Goal: Task Accomplishment & Management: Manage account settings

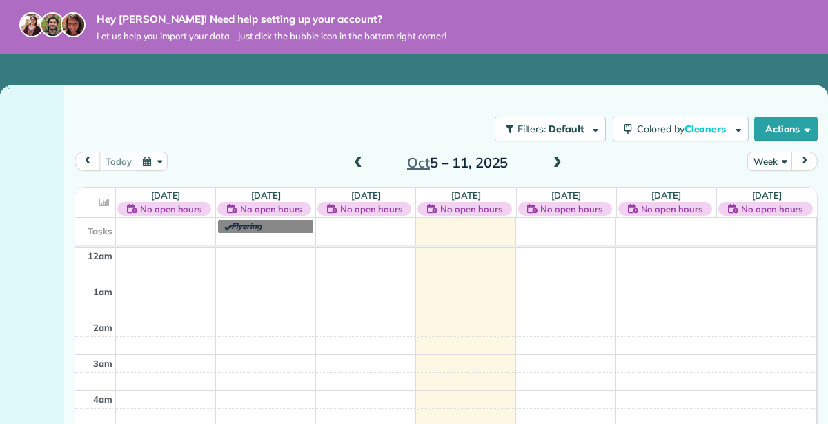
scroll to position [248, 0]
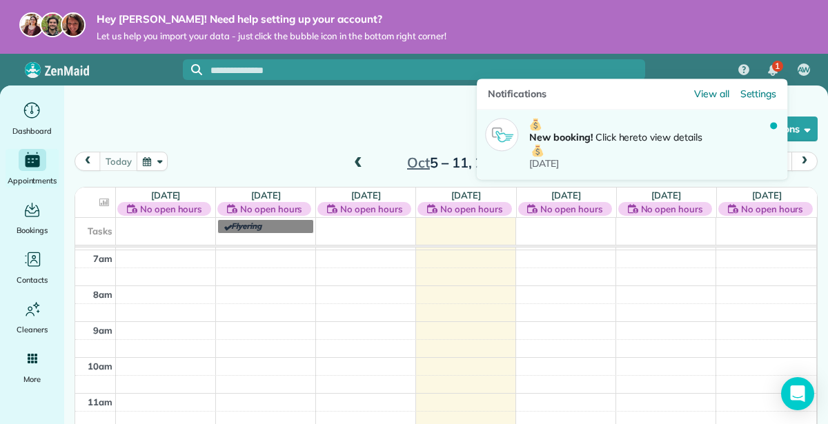
click at [774, 125] on div at bounding box center [773, 125] width 7 height 7
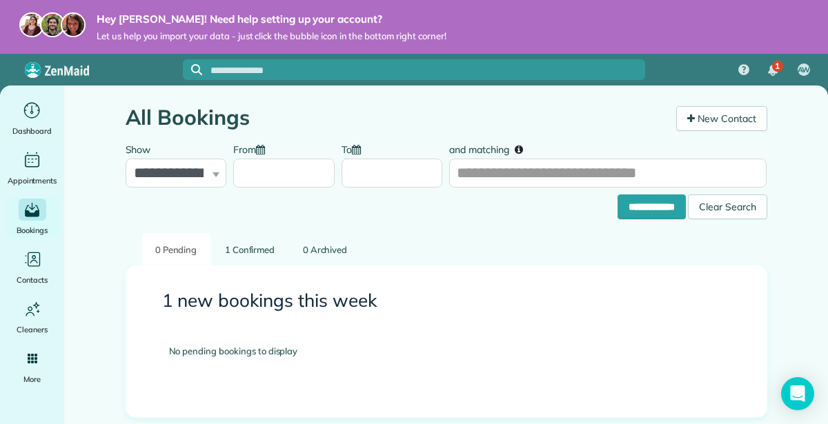
click at [250, 252] on link "1 Confirmed" at bounding box center [250, 249] width 77 height 32
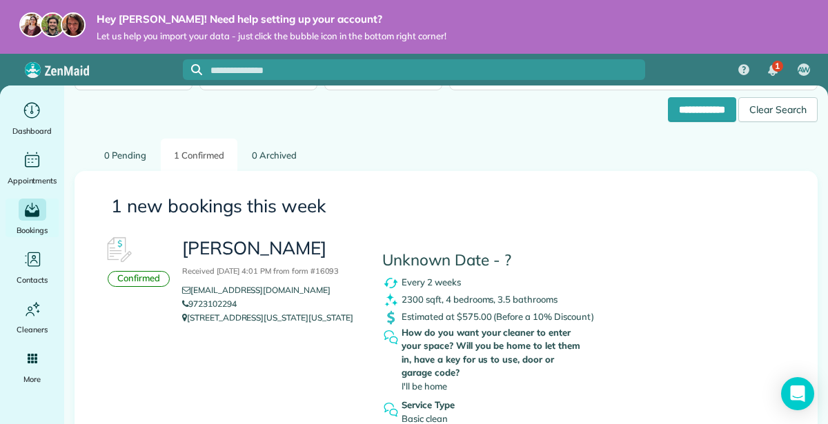
scroll to position [97, 0]
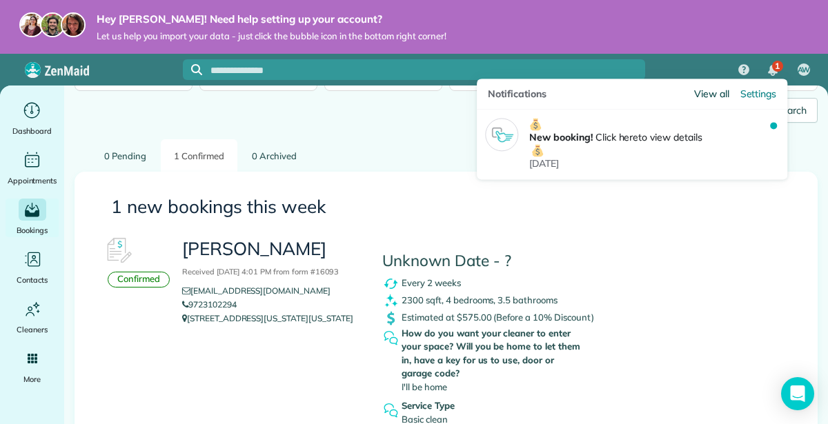
click at [713, 98] on span "View all" at bounding box center [711, 94] width 35 height 14
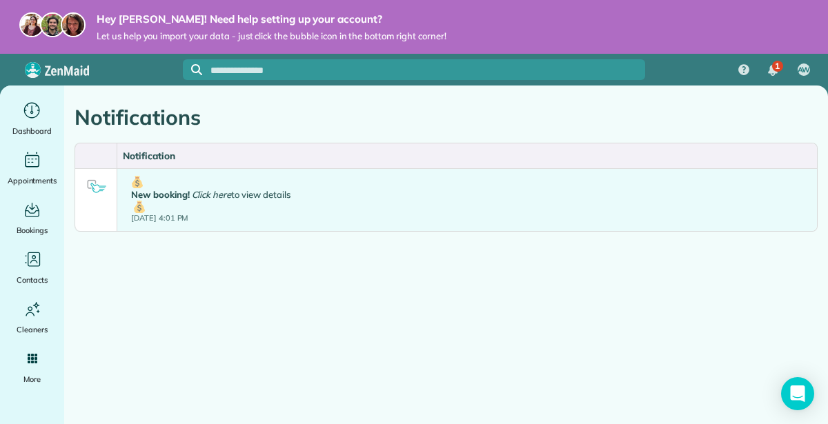
click at [93, 188] on div at bounding box center [96, 186] width 28 height 28
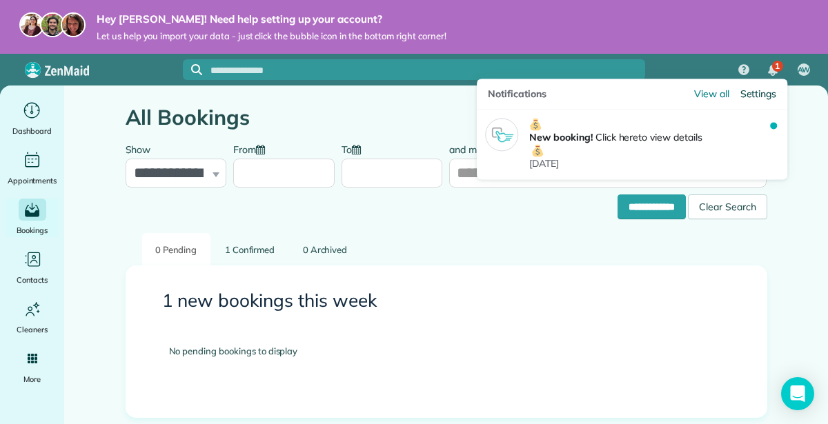
click at [763, 88] on span "Settings" at bounding box center [758, 94] width 37 height 14
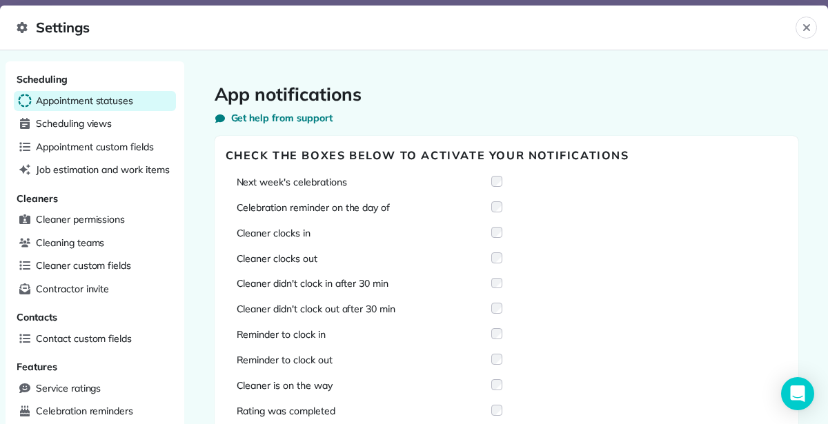
click at [112, 98] on span "Appointment statuses" at bounding box center [84, 101] width 97 height 14
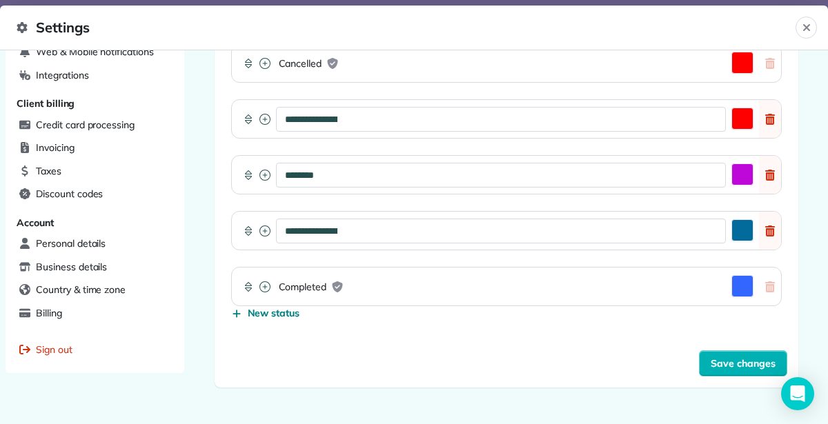
scroll to position [473, 0]
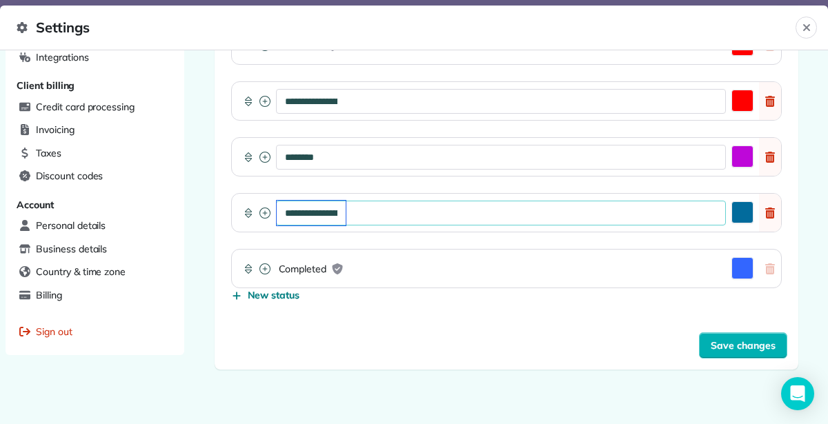
click at [328, 201] on input "**********" at bounding box center [311, 213] width 69 height 25
click at [775, 208] on icon at bounding box center [770, 213] width 22 height 11
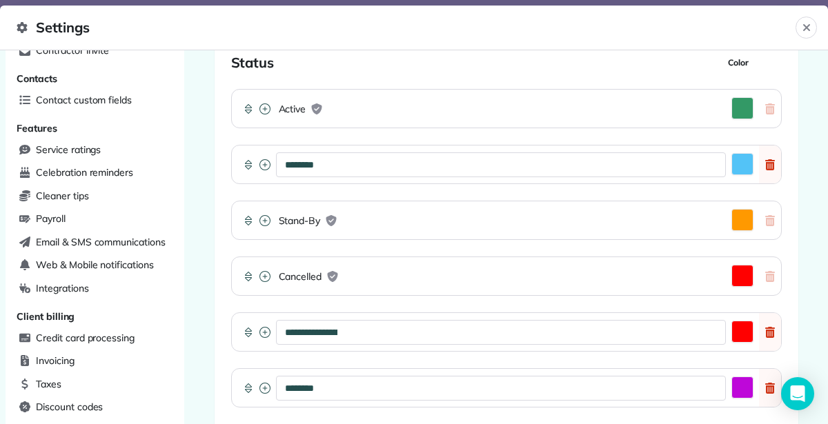
scroll to position [242, 0]
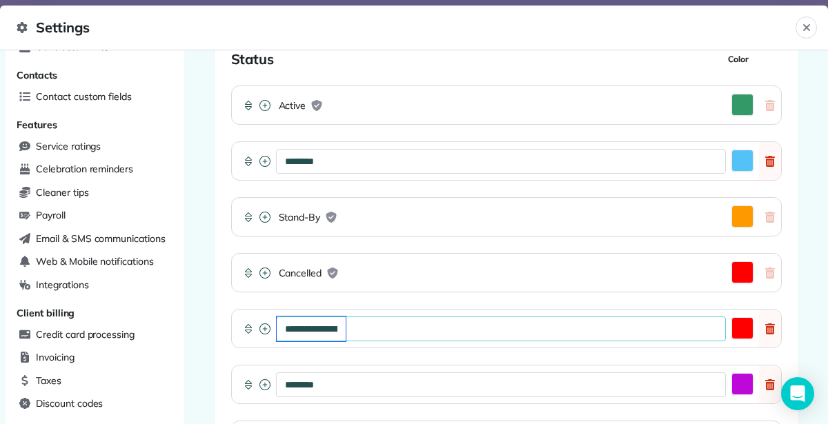
click at [325, 317] on input "**********" at bounding box center [311, 329] width 69 height 25
click at [765, 323] on icon at bounding box center [770, 328] width 22 height 11
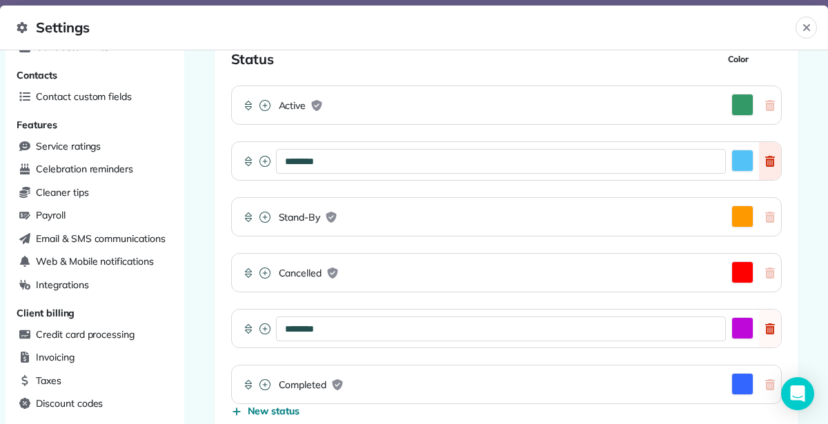
click at [772, 156] on icon at bounding box center [770, 161] width 10 height 11
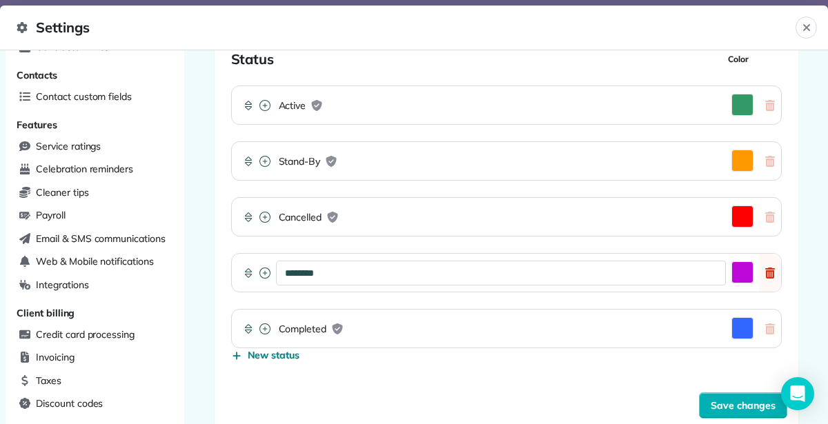
click at [263, 268] on icon at bounding box center [264, 273] width 11 height 11
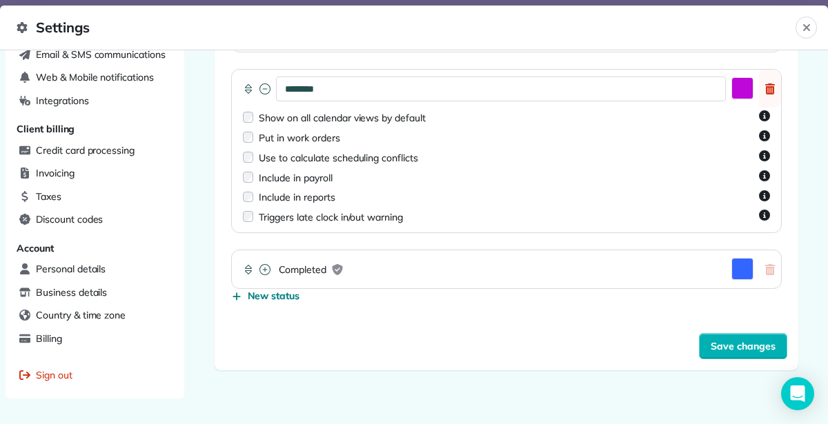
scroll to position [430, 0]
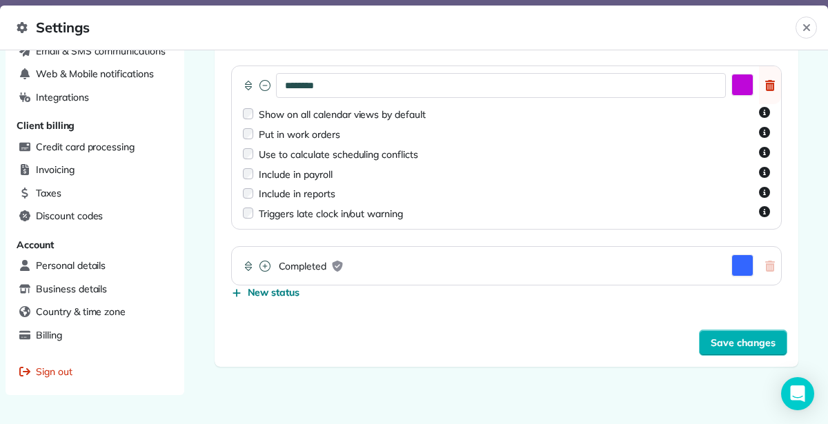
click at [263, 256] on div at bounding box center [262, 266] width 17 height 38
click at [263, 261] on icon at bounding box center [264, 266] width 11 height 11
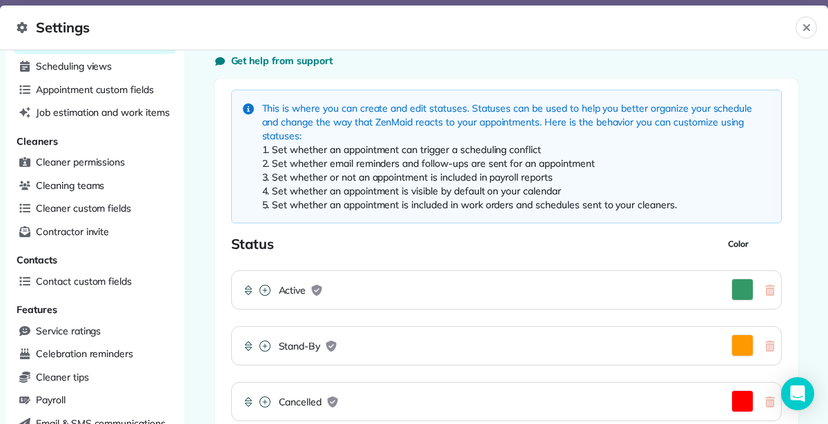
scroll to position [59, 0]
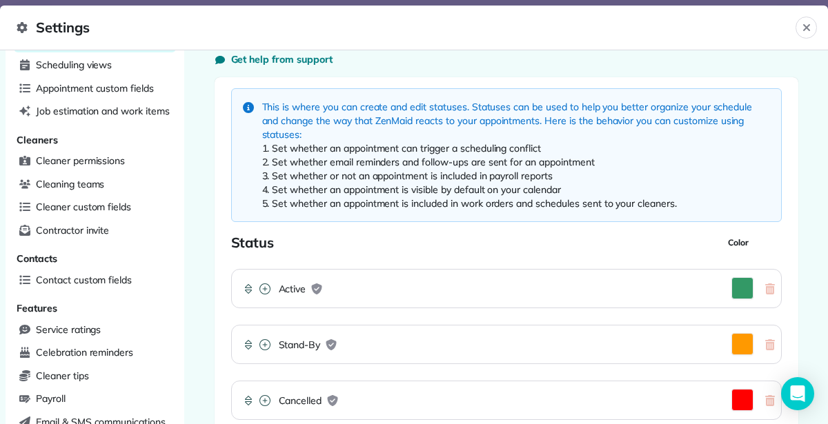
click at [263, 283] on icon at bounding box center [264, 288] width 11 height 11
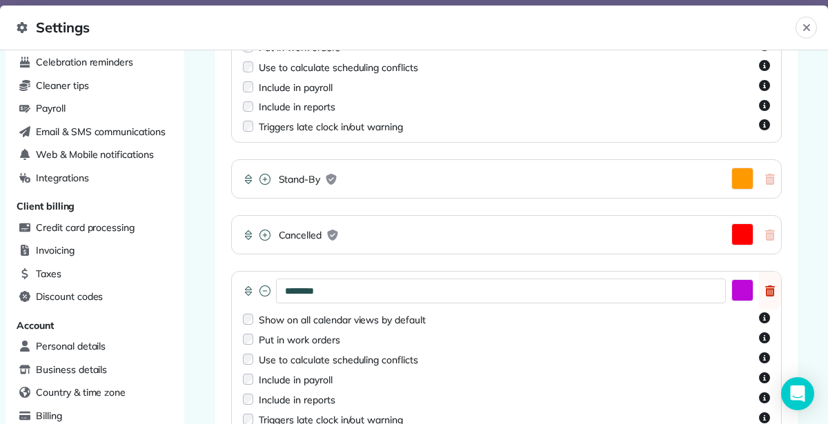
scroll to position [349, 0]
click at [264, 174] on icon at bounding box center [264, 179] width 11 height 11
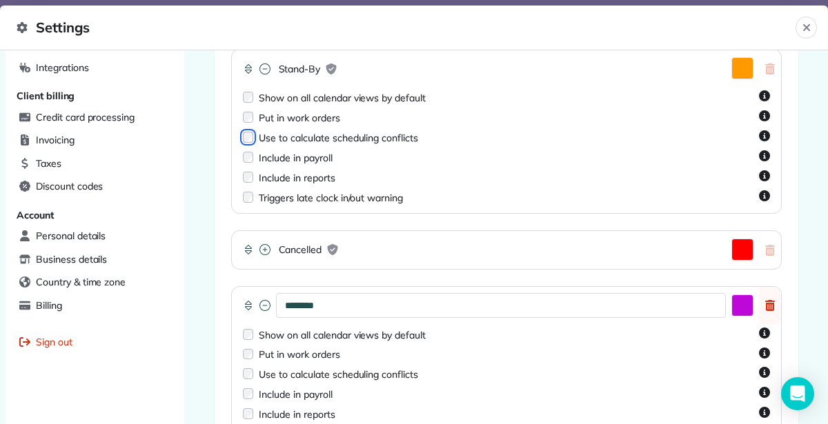
scroll to position [443, 0]
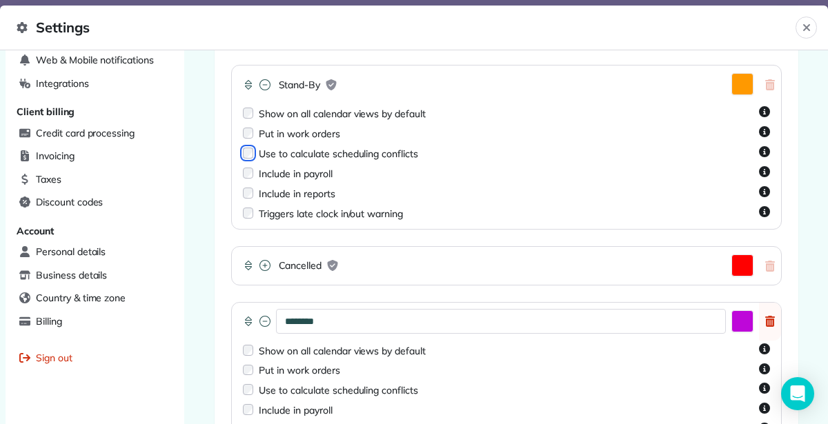
click at [262, 260] on icon at bounding box center [264, 265] width 11 height 11
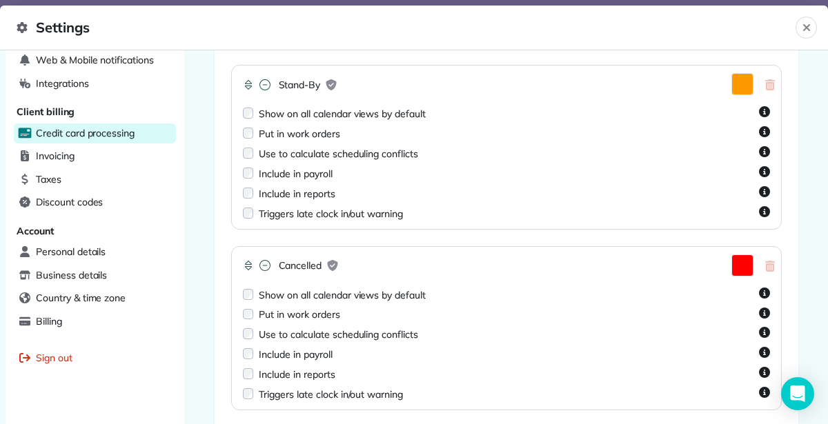
click at [74, 133] on span "Credit card processing" at bounding box center [85, 133] width 99 height 14
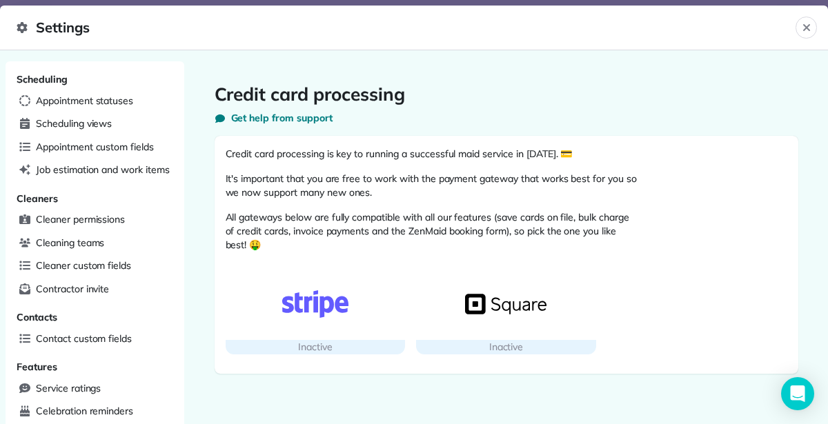
click at [492, 301] on img "button" at bounding box center [505, 304] width 81 height 28
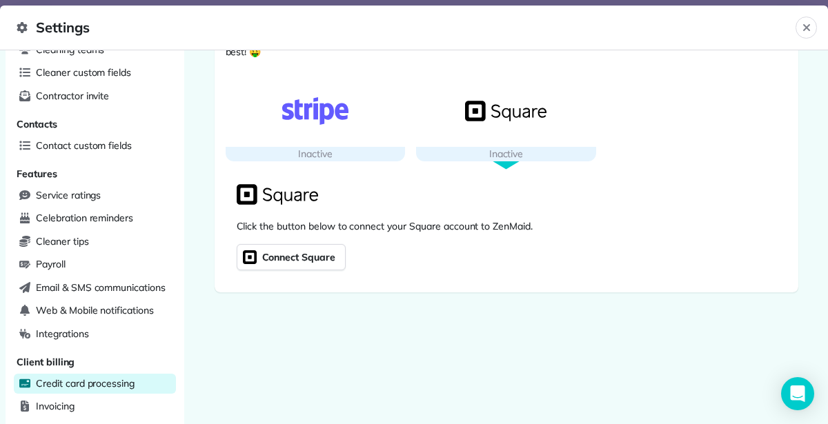
scroll to position [194, 0]
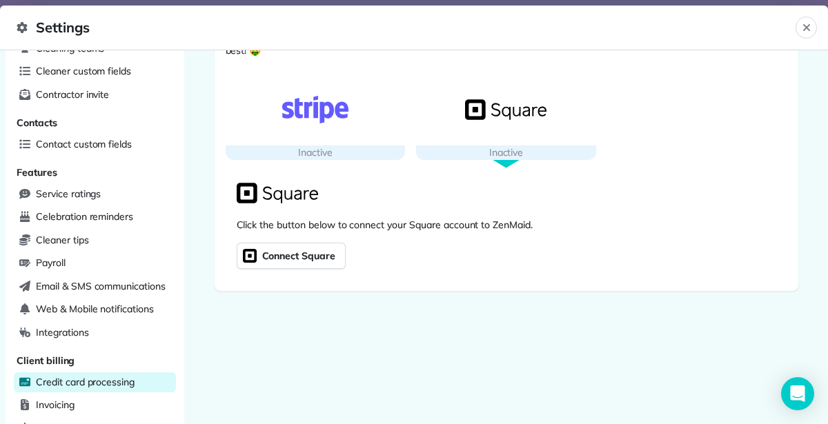
click at [314, 250] on span "Connect Square" at bounding box center [297, 255] width 76 height 19
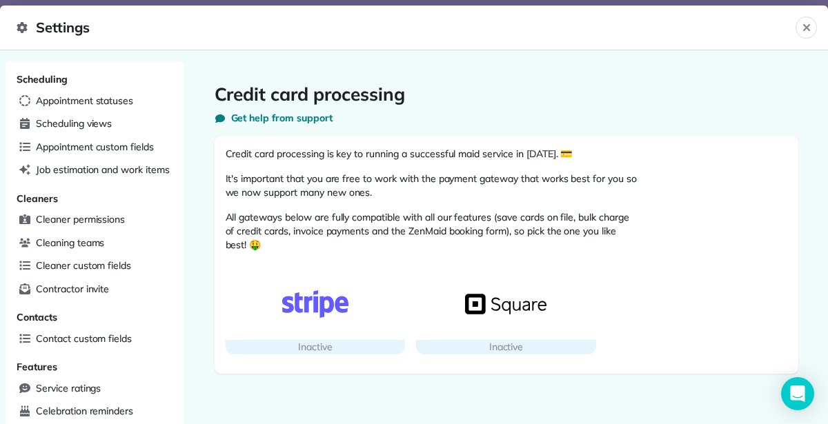
click at [514, 300] on img "button" at bounding box center [505, 304] width 81 height 28
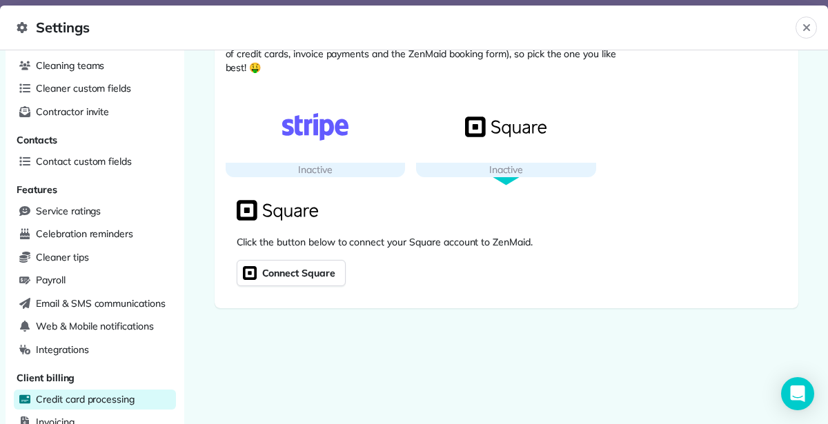
scroll to position [179, 0]
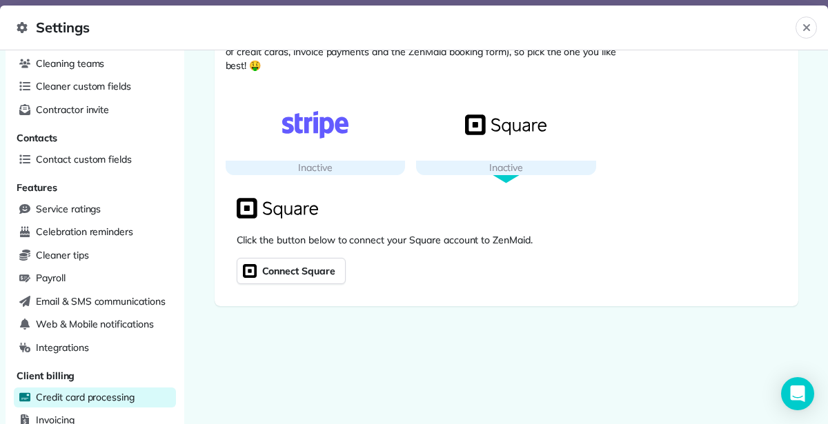
click at [303, 271] on span "Connect Square" at bounding box center [297, 270] width 76 height 19
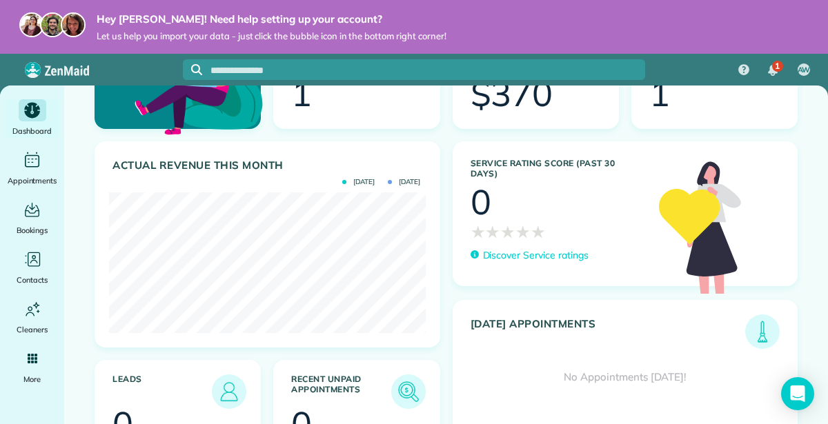
scroll to position [105, 0]
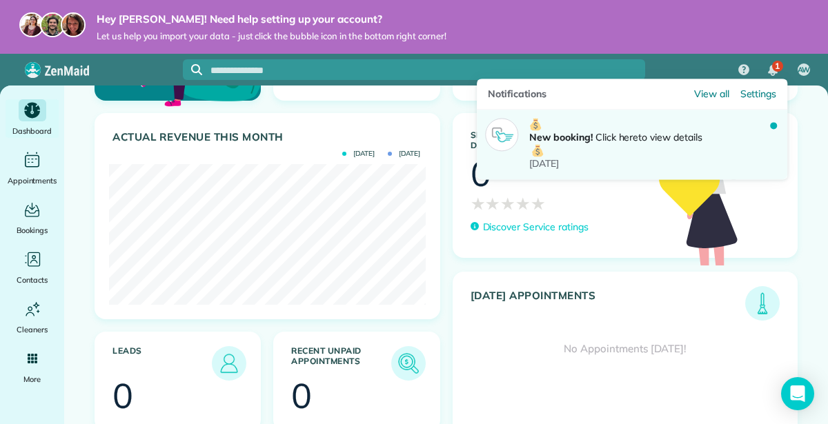
click at [692, 128] on p "New booking! Click here to view details" at bounding box center [649, 137] width 241 height 39
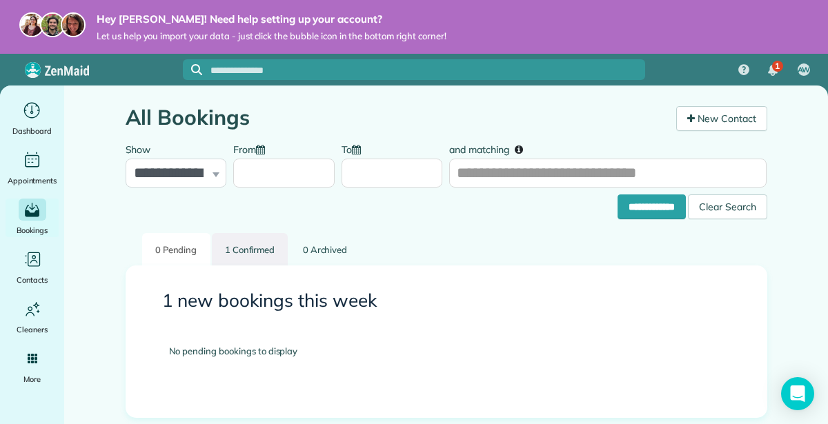
click at [239, 257] on link "1 Confirmed" at bounding box center [250, 249] width 77 height 32
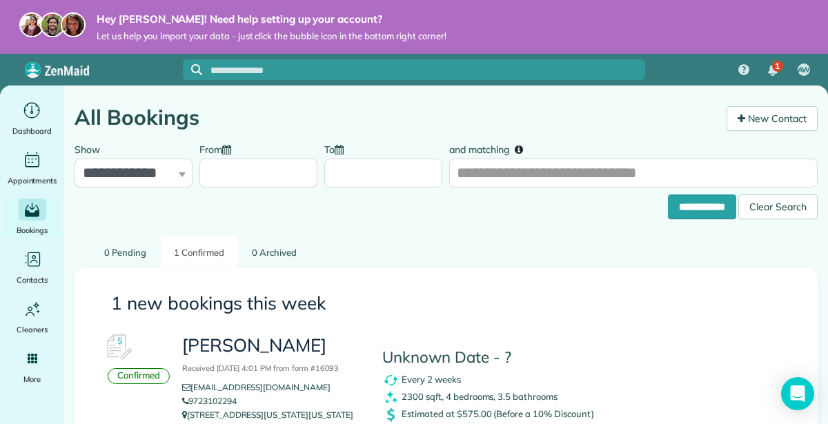
click at [307, 69] on input "text" at bounding box center [427, 71] width 434 height 10
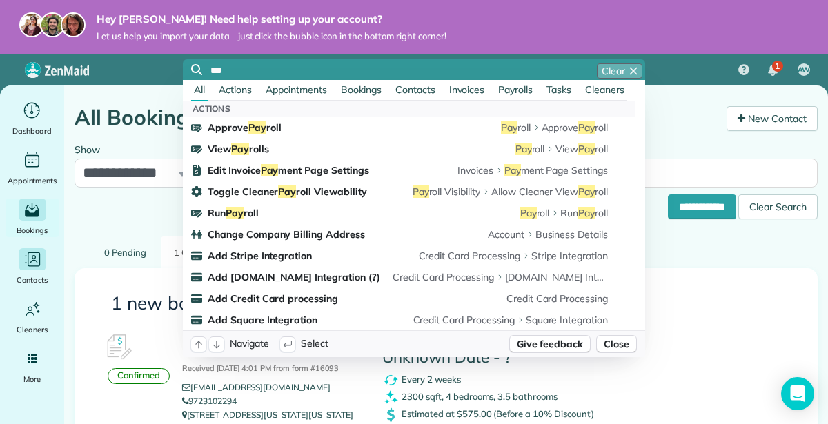
type input "***"
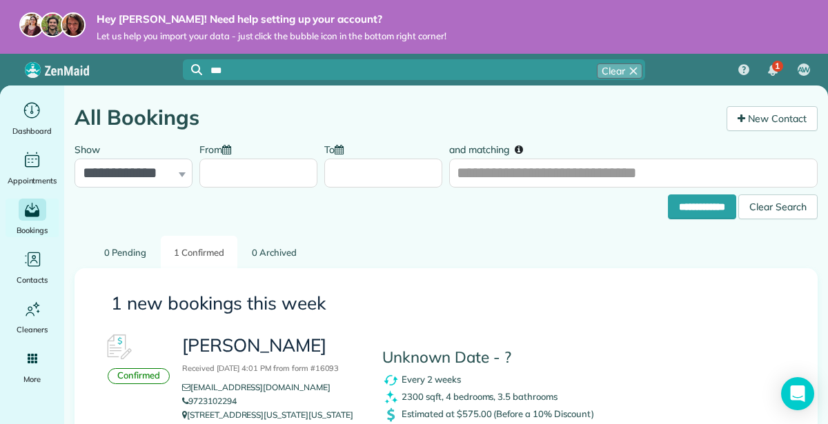
click at [235, 76] on div "*** Clear" at bounding box center [427, 70] width 434 height 14
click at [245, 69] on input "***" at bounding box center [427, 71] width 434 height 10
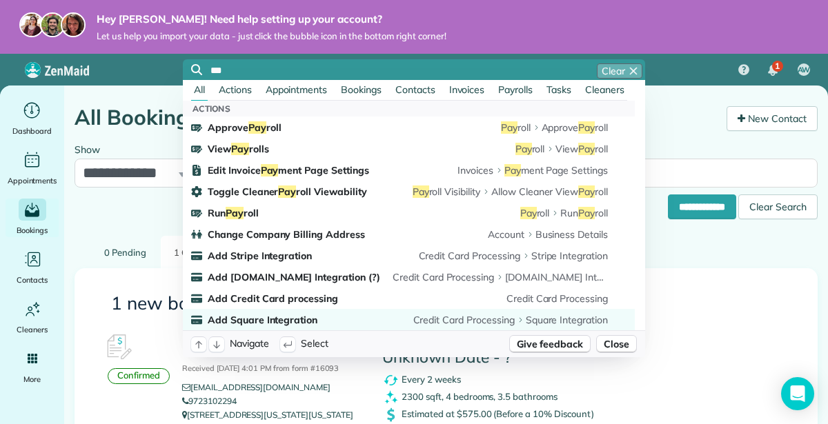
click at [253, 314] on span "Add Square Integration" at bounding box center [263, 320] width 110 height 12
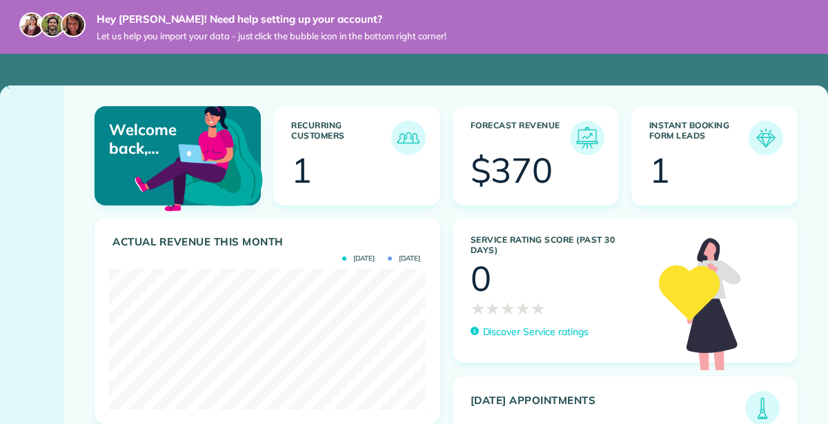
scroll to position [141, 317]
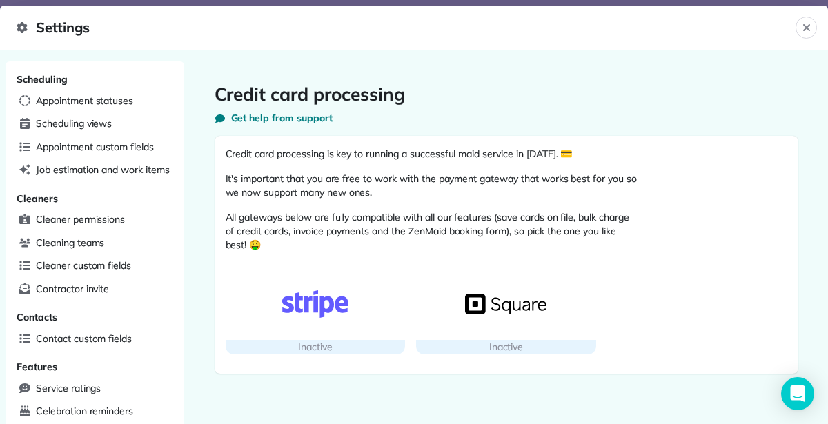
click at [508, 307] on img "button" at bounding box center [505, 304] width 81 height 28
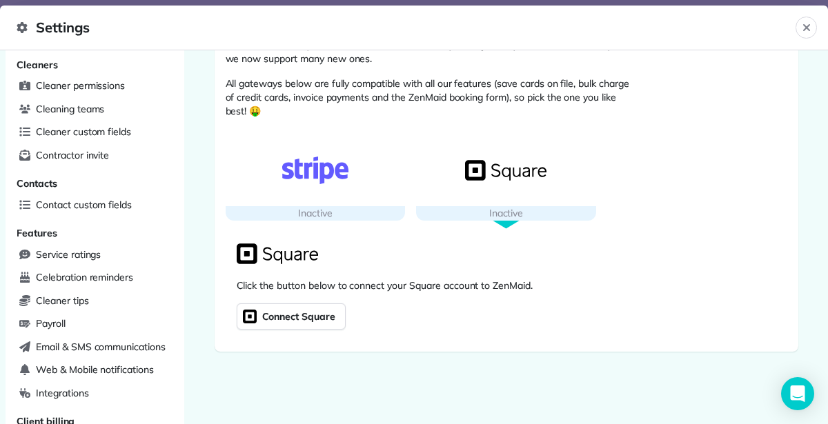
scroll to position [133, 0]
click at [308, 317] on span "Connect Square" at bounding box center [297, 317] width 76 height 19
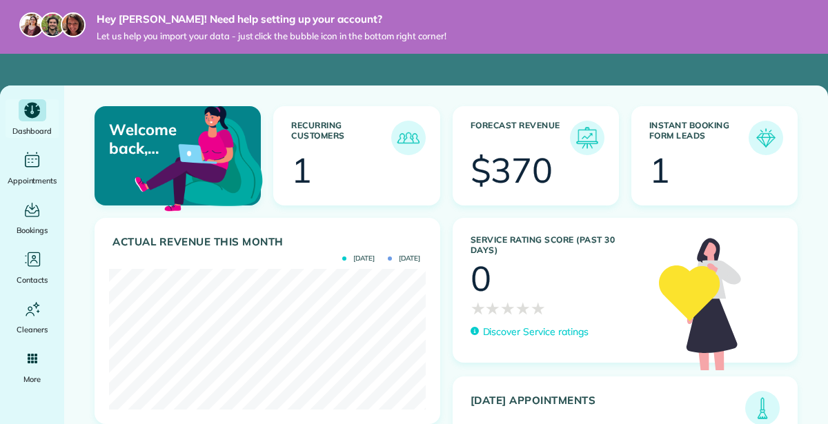
scroll to position [141, 317]
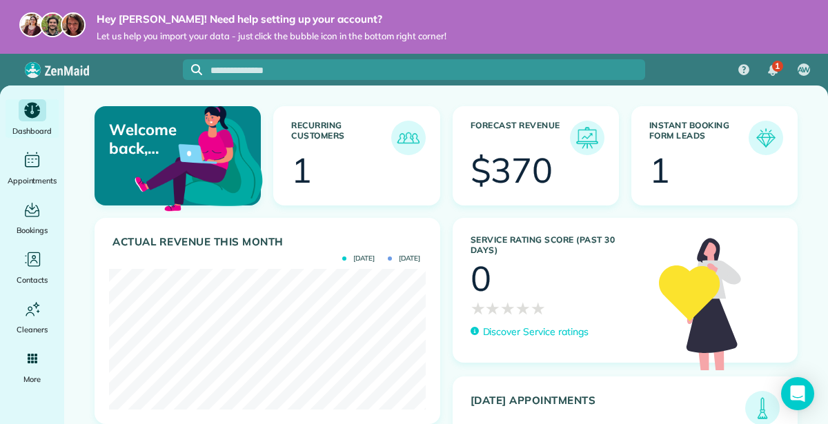
click at [249, 66] on input "text" at bounding box center [427, 71] width 434 height 10
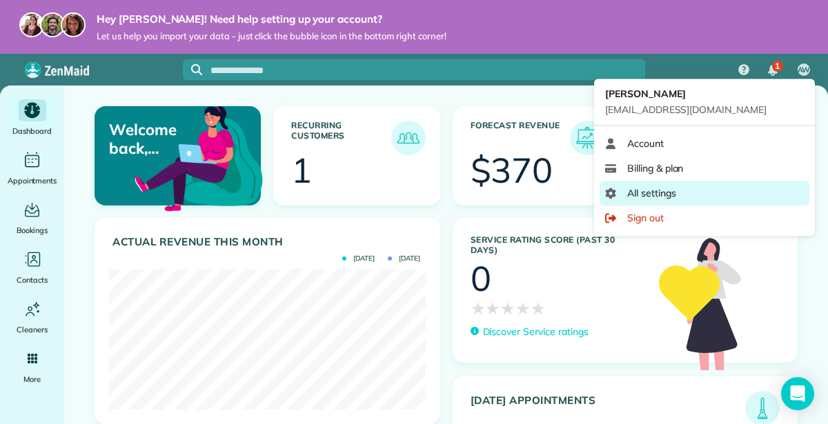
click at [693, 194] on link "All settings" at bounding box center [704, 193] width 210 height 25
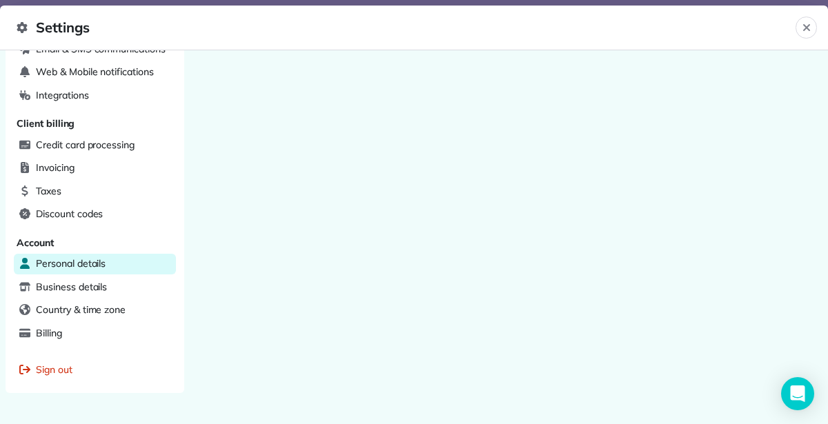
scroll to position [473, 0]
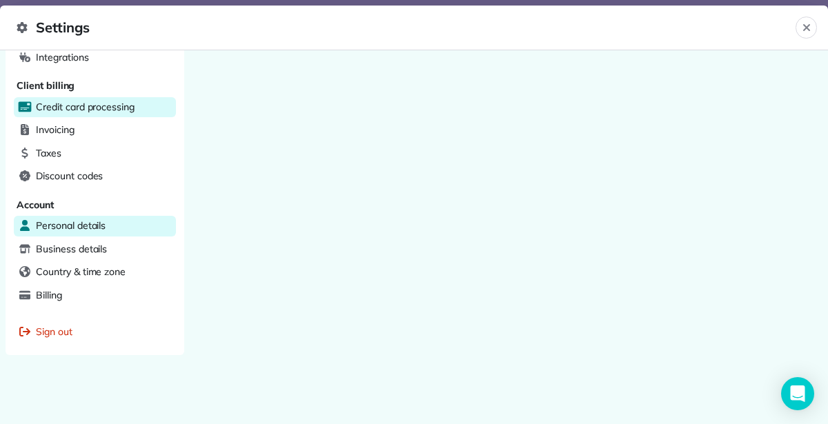
click at [40, 105] on span "Credit card processing" at bounding box center [85, 107] width 99 height 14
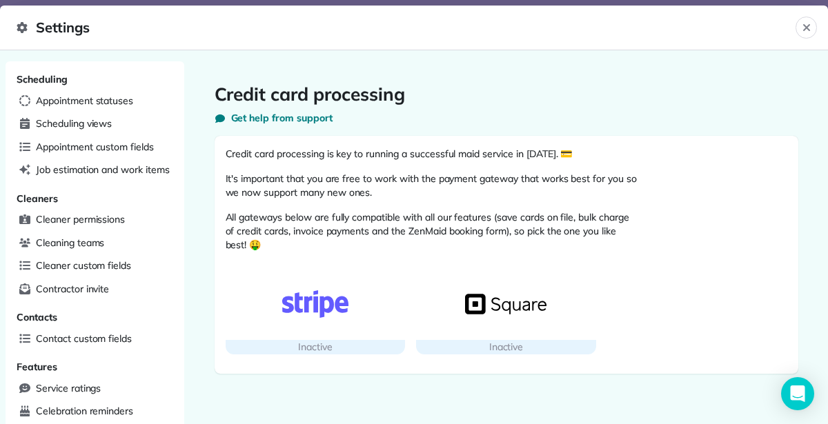
click at [308, 306] on img "button" at bounding box center [314, 304] width 81 height 28
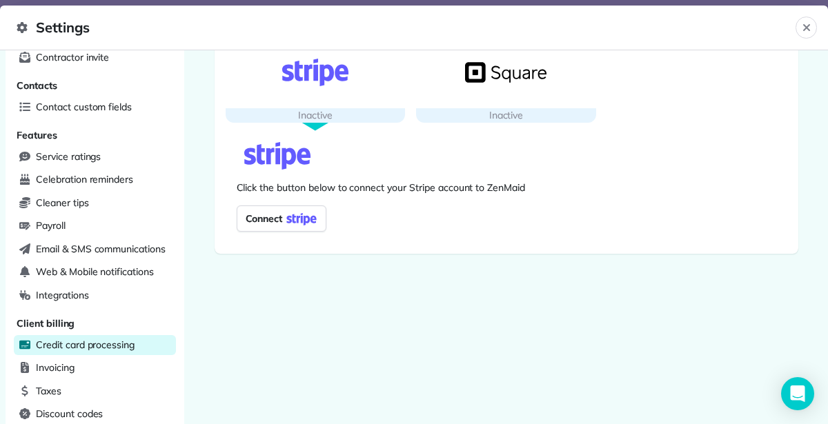
scroll to position [290, 0]
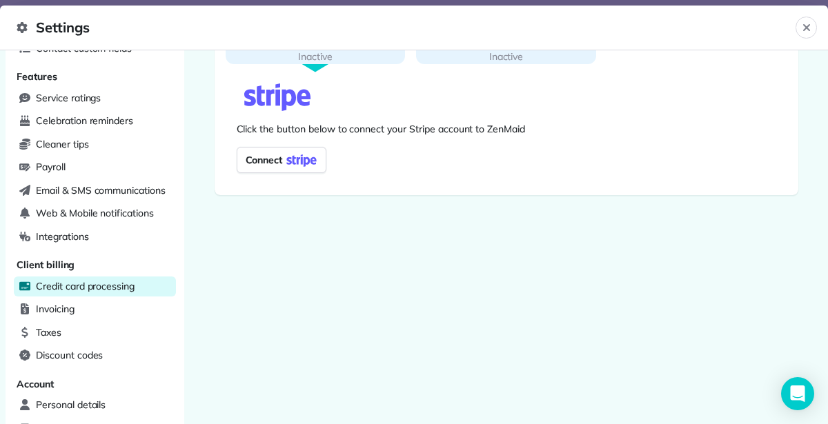
click at [263, 165] on span "Connect" at bounding box center [261, 159] width 43 height 19
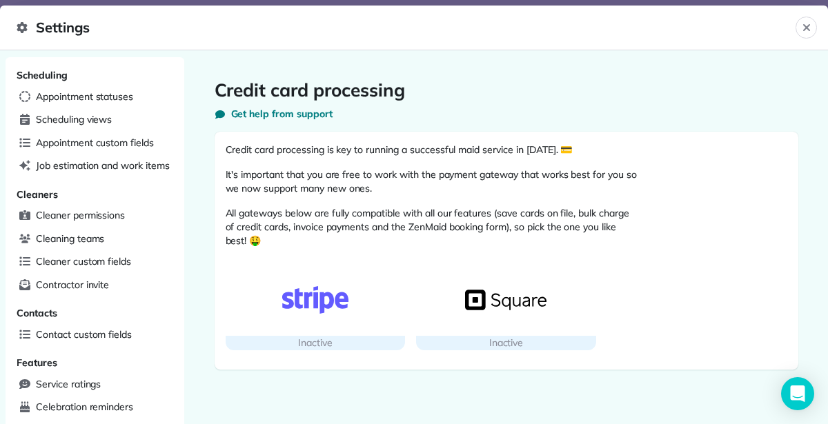
scroll to position [7, 0]
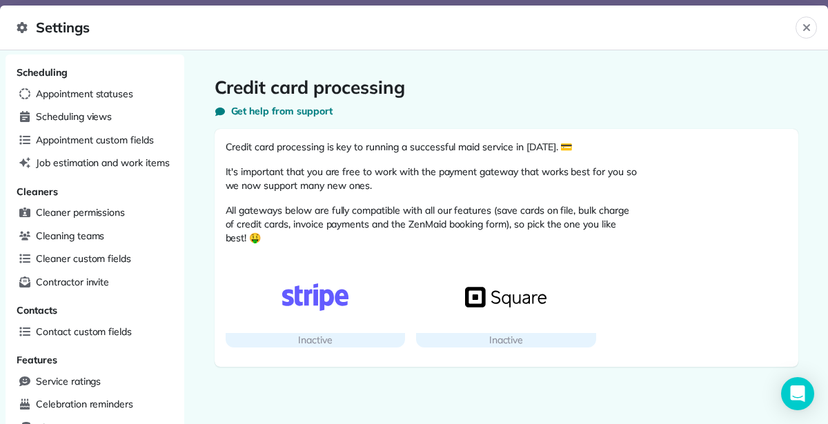
click at [310, 290] on img "button" at bounding box center [314, 297] width 81 height 28
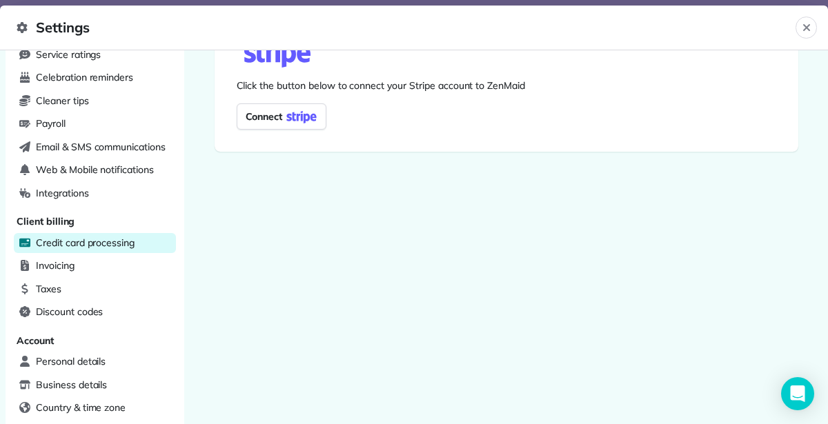
scroll to position [334, 0]
click at [285, 114] on img at bounding box center [301, 115] width 39 height 19
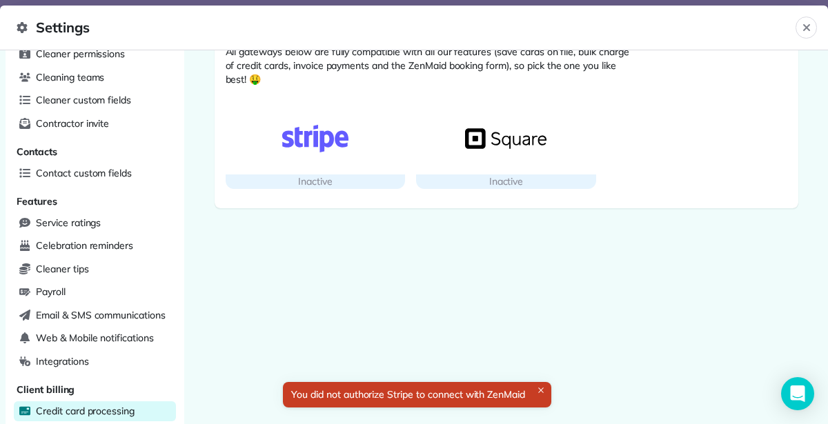
scroll to position [183, 0]
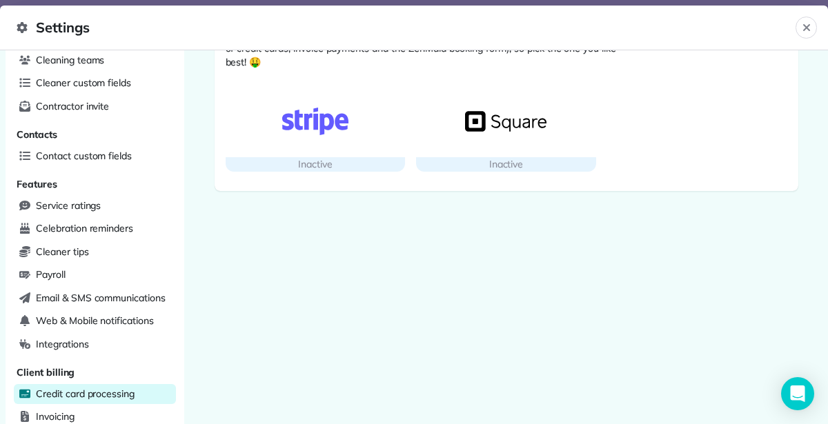
click at [322, 139] on div "button" at bounding box center [316, 122] width 180 height 72
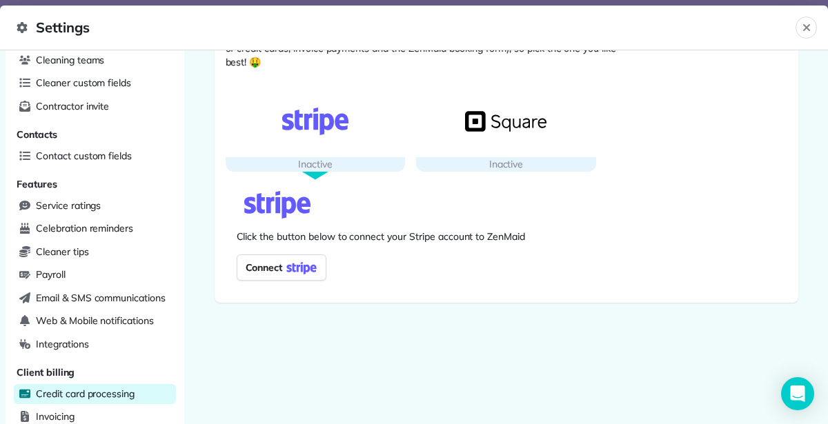
click at [277, 275] on span "Connect" at bounding box center [261, 267] width 43 height 19
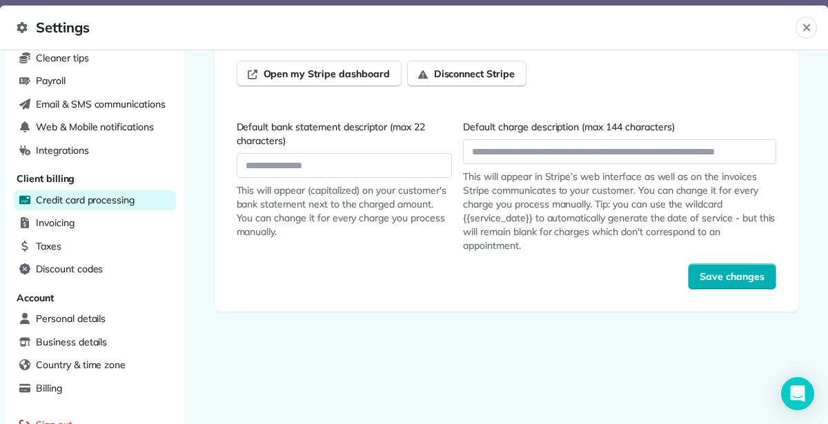
scroll to position [381, 0]
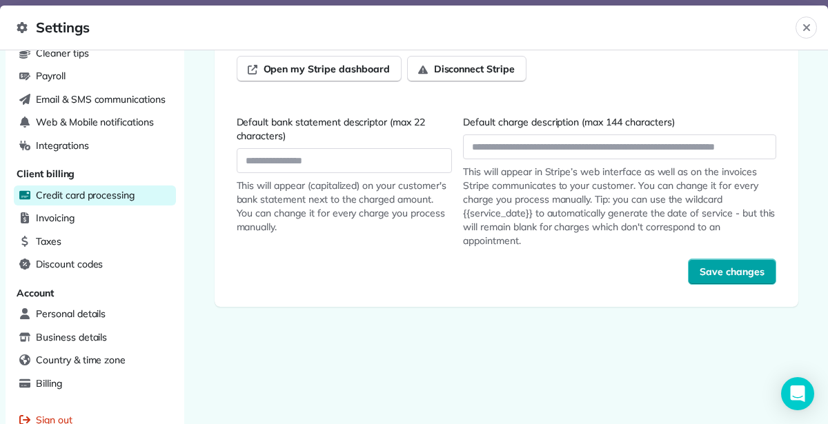
click at [719, 270] on span "Save changes" at bounding box center [731, 272] width 65 height 14
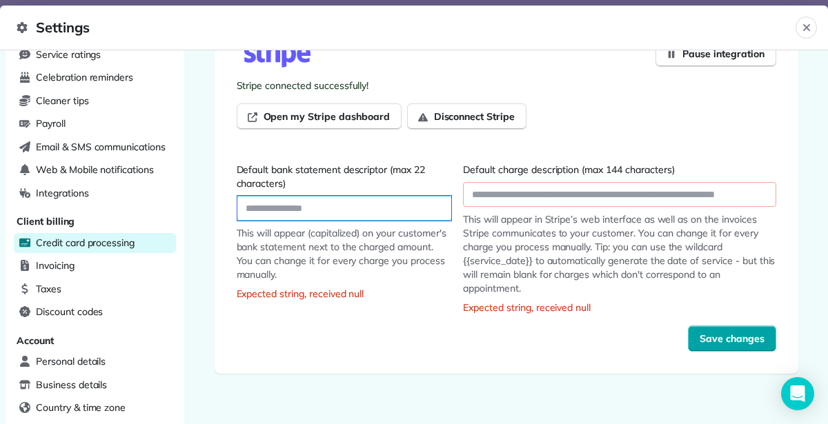
scroll to position [330, 0]
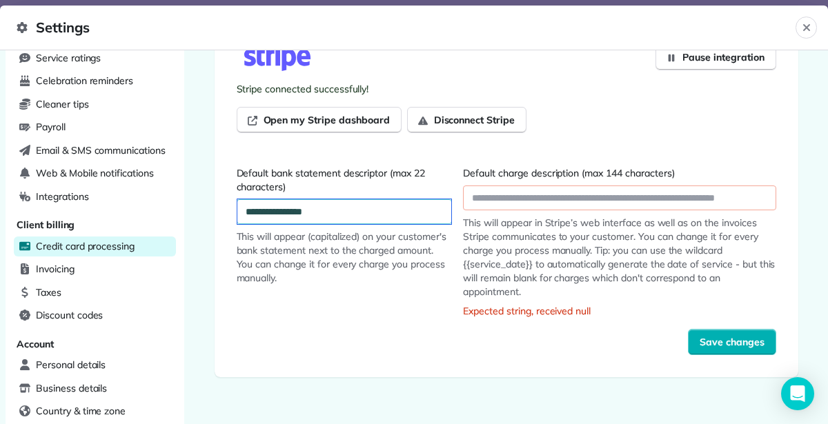
type input "**********"
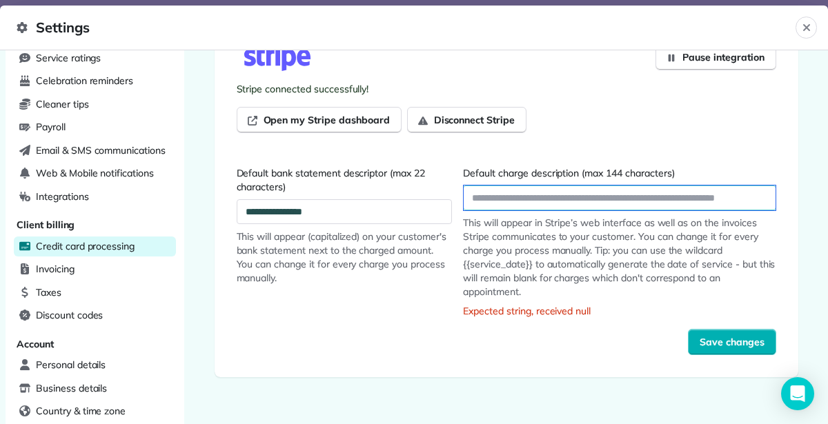
click at [530, 193] on input "Default charge description (max 144 characters)" at bounding box center [618, 198] width 311 height 25
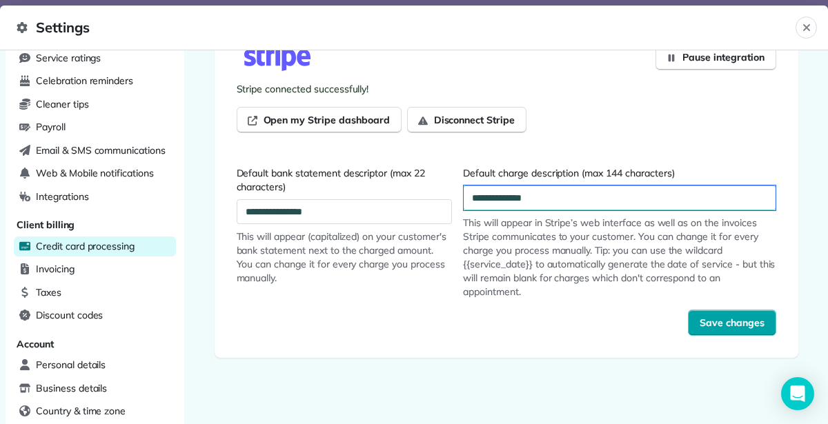
type input "**********"
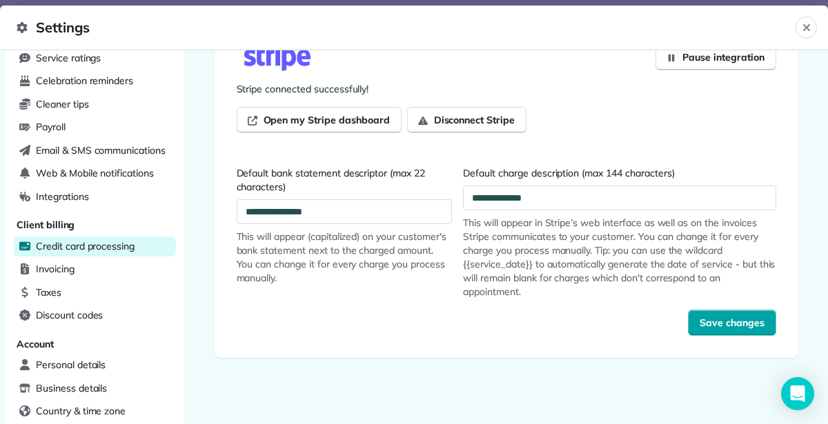
click at [704, 319] on span "Save changes" at bounding box center [731, 323] width 65 height 14
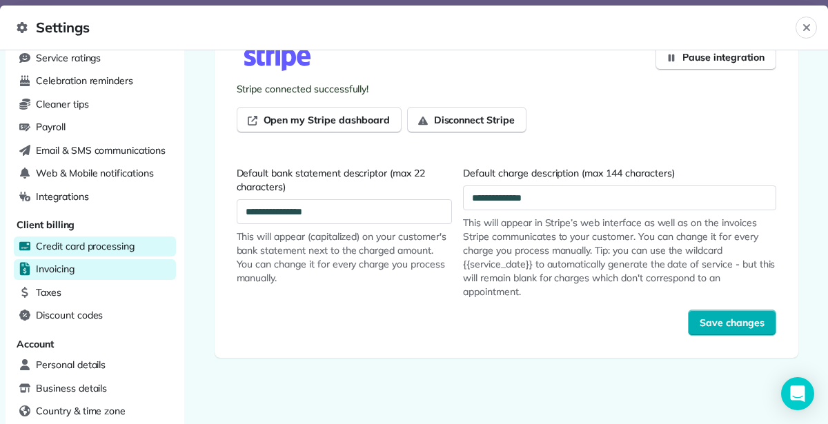
click at [79, 271] on div "Invoicing" at bounding box center [95, 269] width 162 height 21
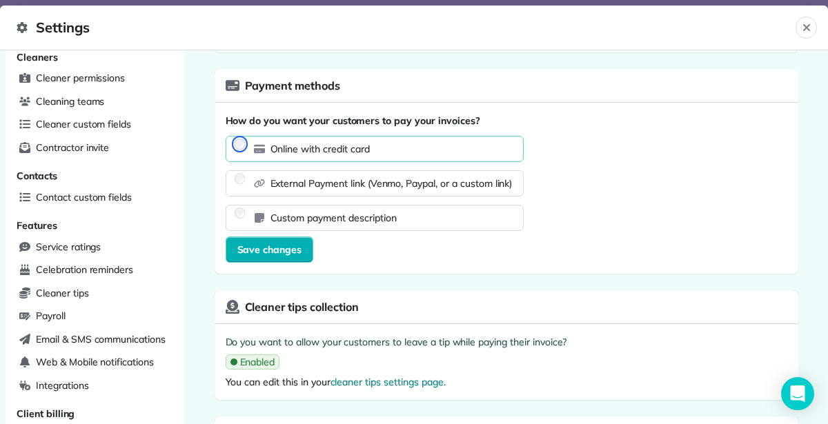
scroll to position [142, 0]
click at [288, 257] on button "Save changes" at bounding box center [270, 249] width 88 height 26
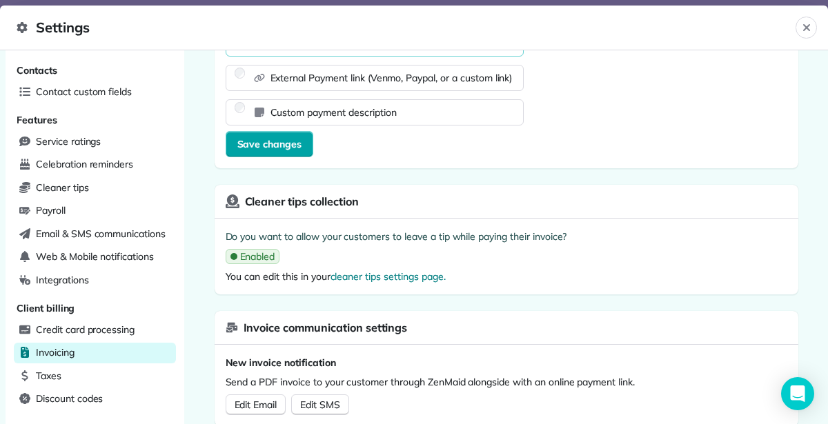
scroll to position [473, 0]
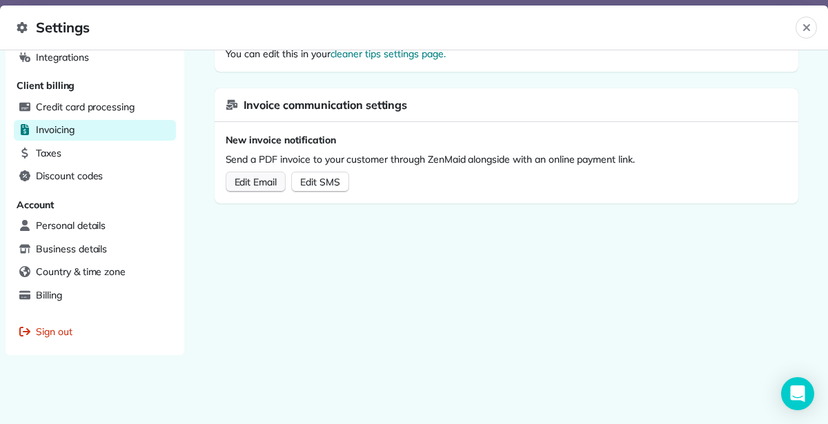
click at [246, 176] on span "Edit Email" at bounding box center [255, 182] width 43 height 12
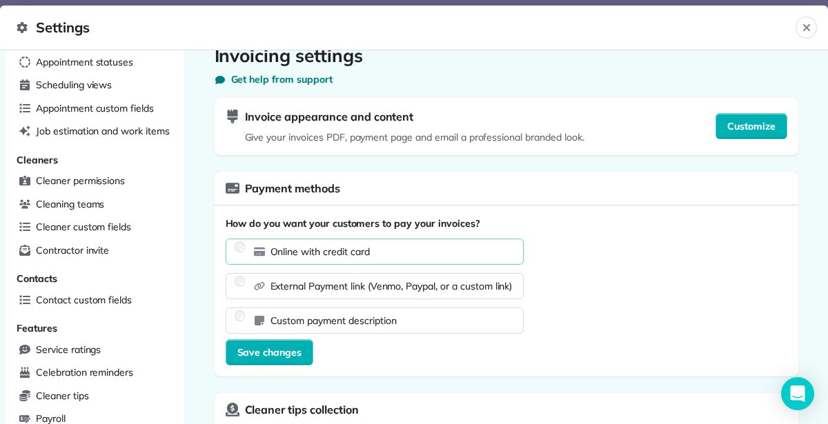
scroll to position [0, 0]
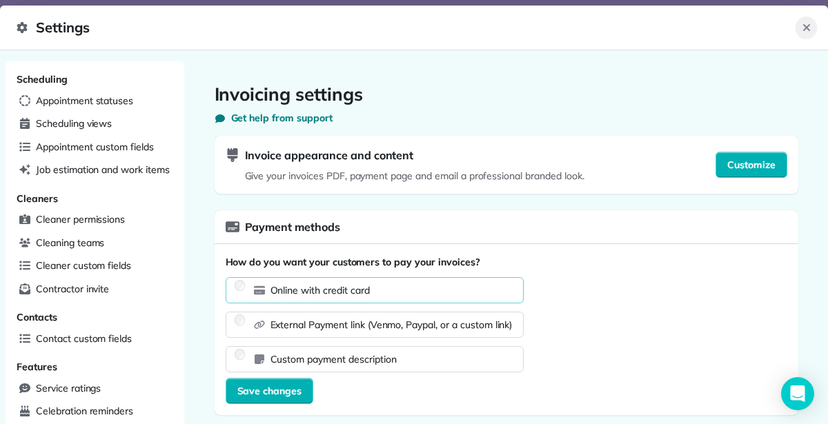
click at [808, 24] on icon "Close" at bounding box center [805, 27] width 7 height 7
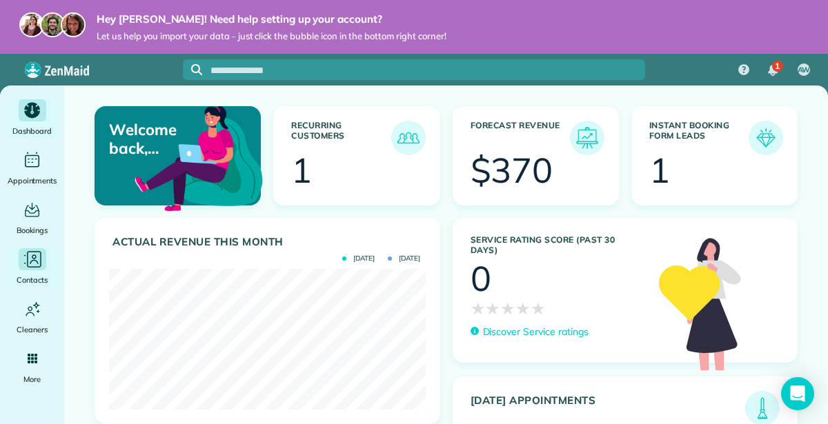
click at [34, 262] on icon "Main" at bounding box center [32, 260] width 21 height 21
click at [33, 259] on icon "Main" at bounding box center [32, 260] width 21 height 21
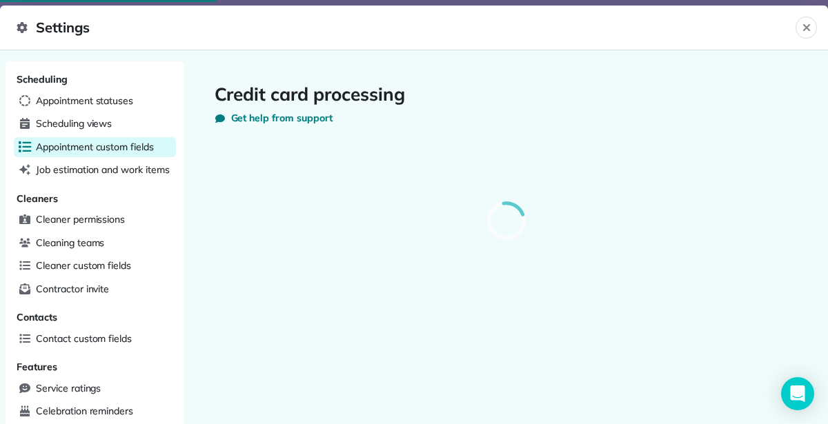
click at [79, 140] on span "Appointment custom fields" at bounding box center [95, 147] width 118 height 14
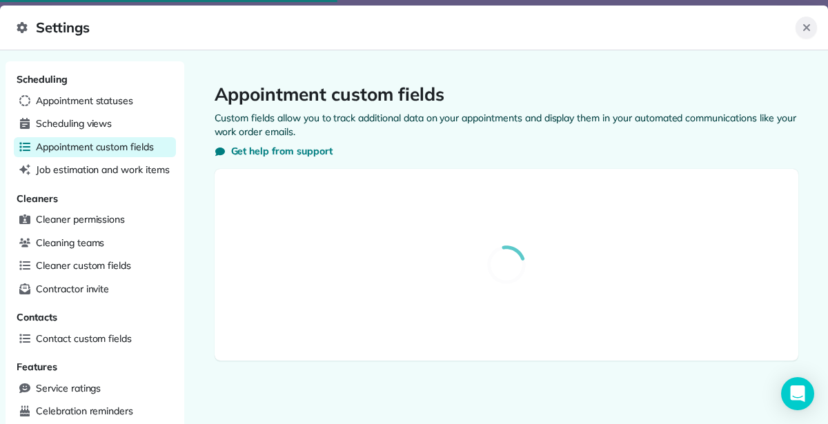
click at [802, 26] on icon "Close" at bounding box center [806, 27] width 11 height 11
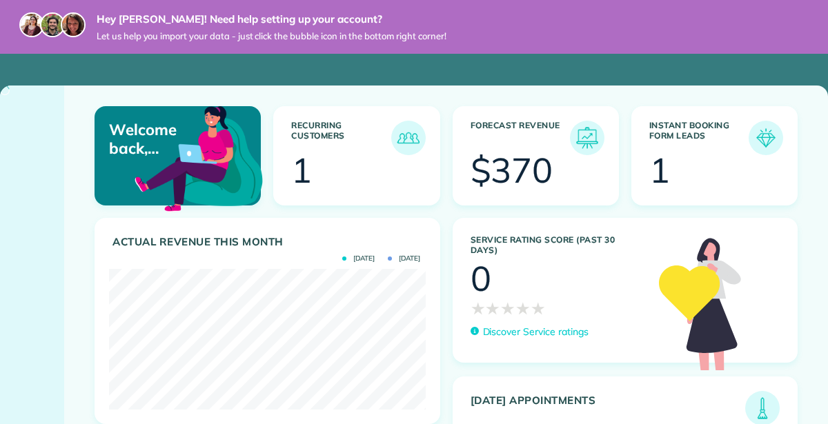
scroll to position [141, 317]
